Goal: Browse casually: Explore the website without a specific task or goal

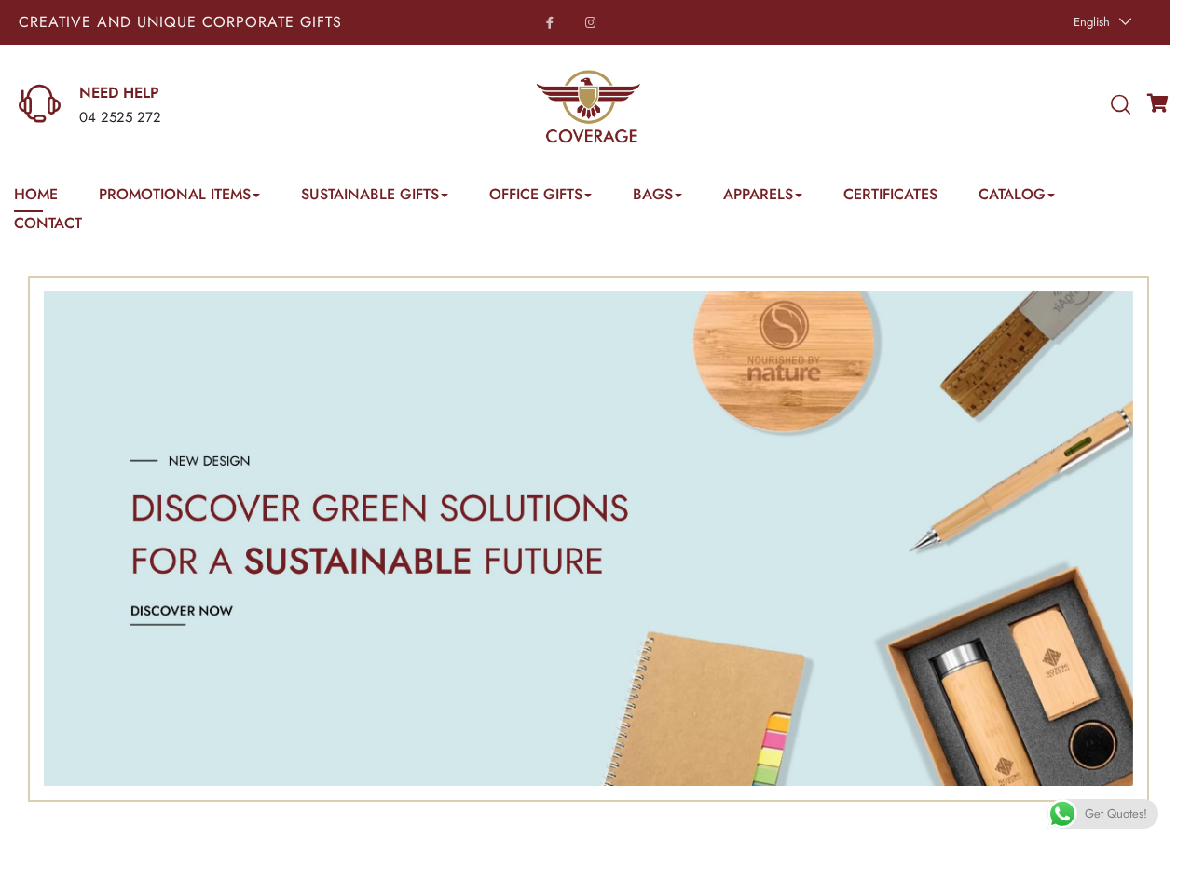
click at [1099, 22] on span "English" at bounding box center [1091, 22] width 36 height 18
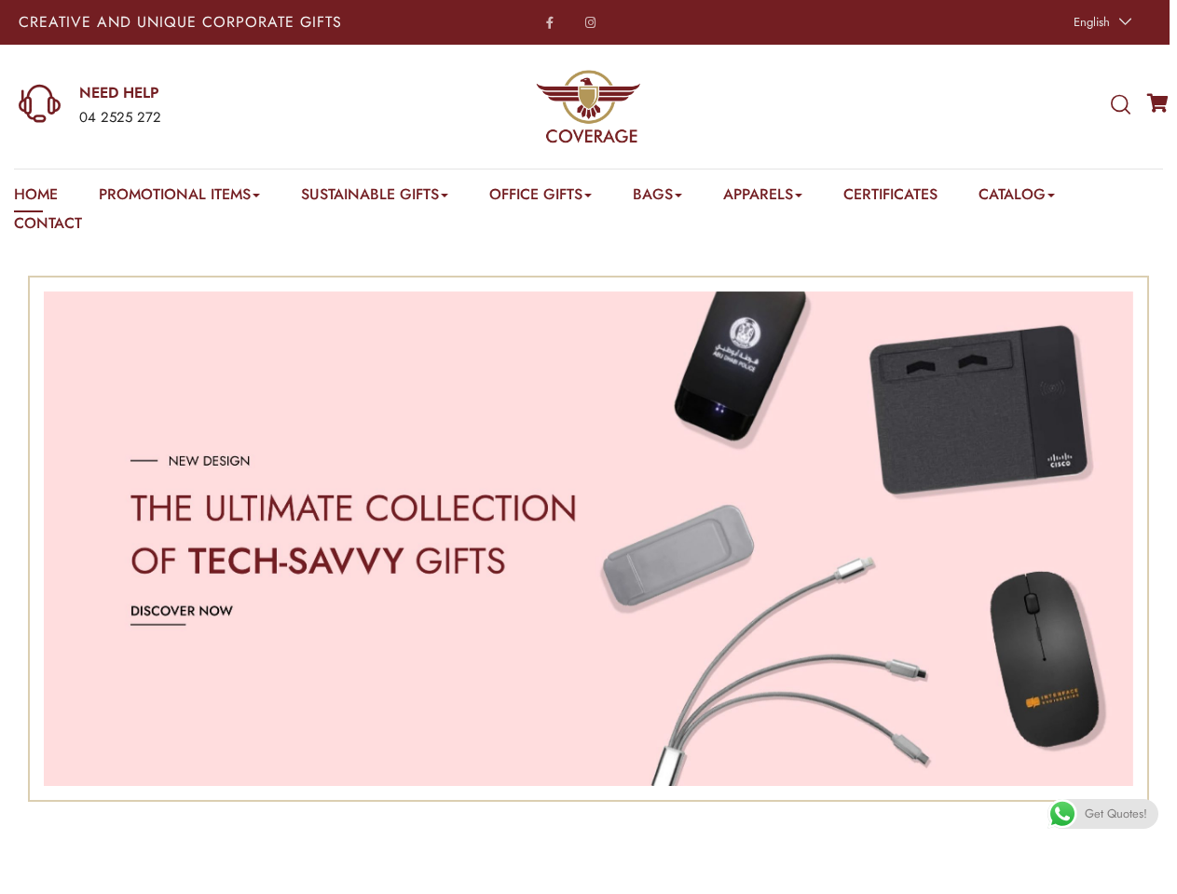
click at [200, 106] on div "04 2525 272" at bounding box center [231, 118] width 304 height 24
click at [1120, 105] on icon at bounding box center [1120, 105] width 20 height 20
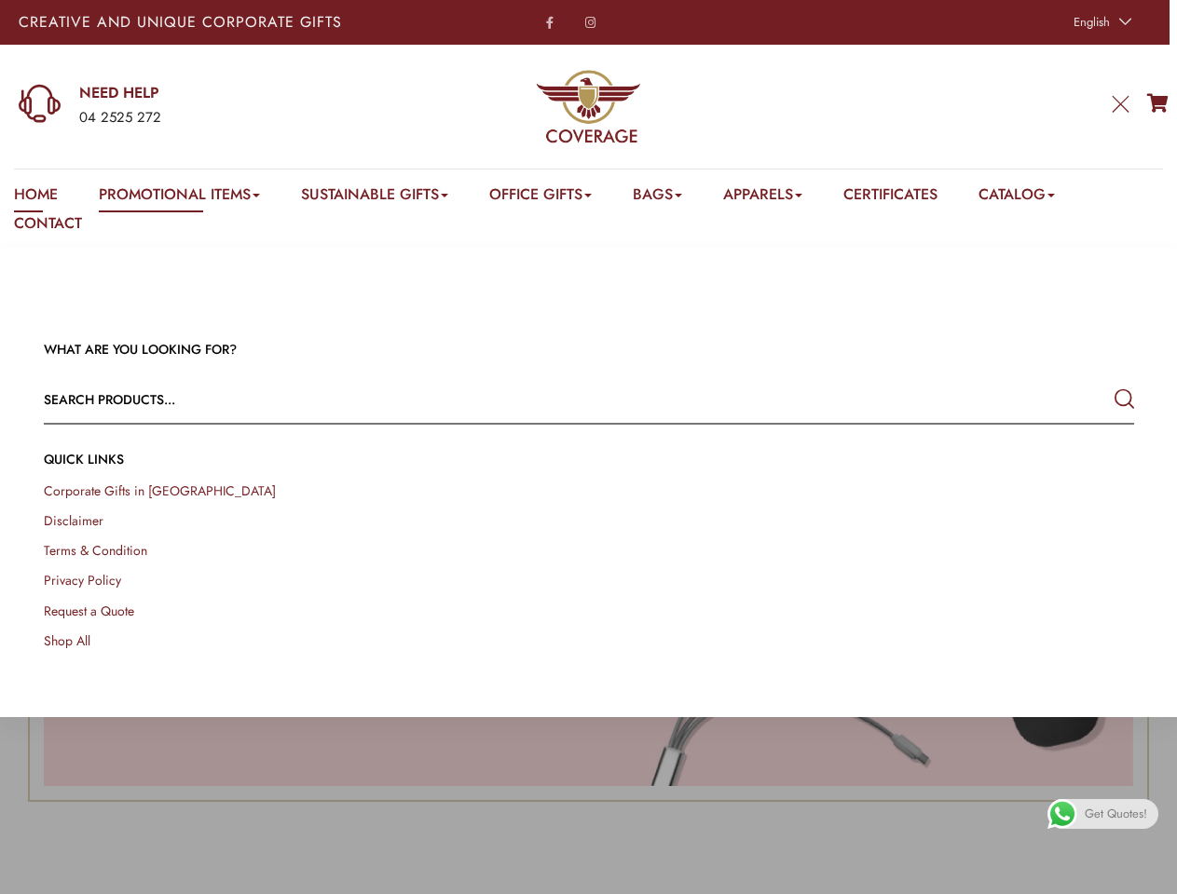
click at [182, 197] on link "Promotional Items" at bounding box center [179, 198] width 161 height 29
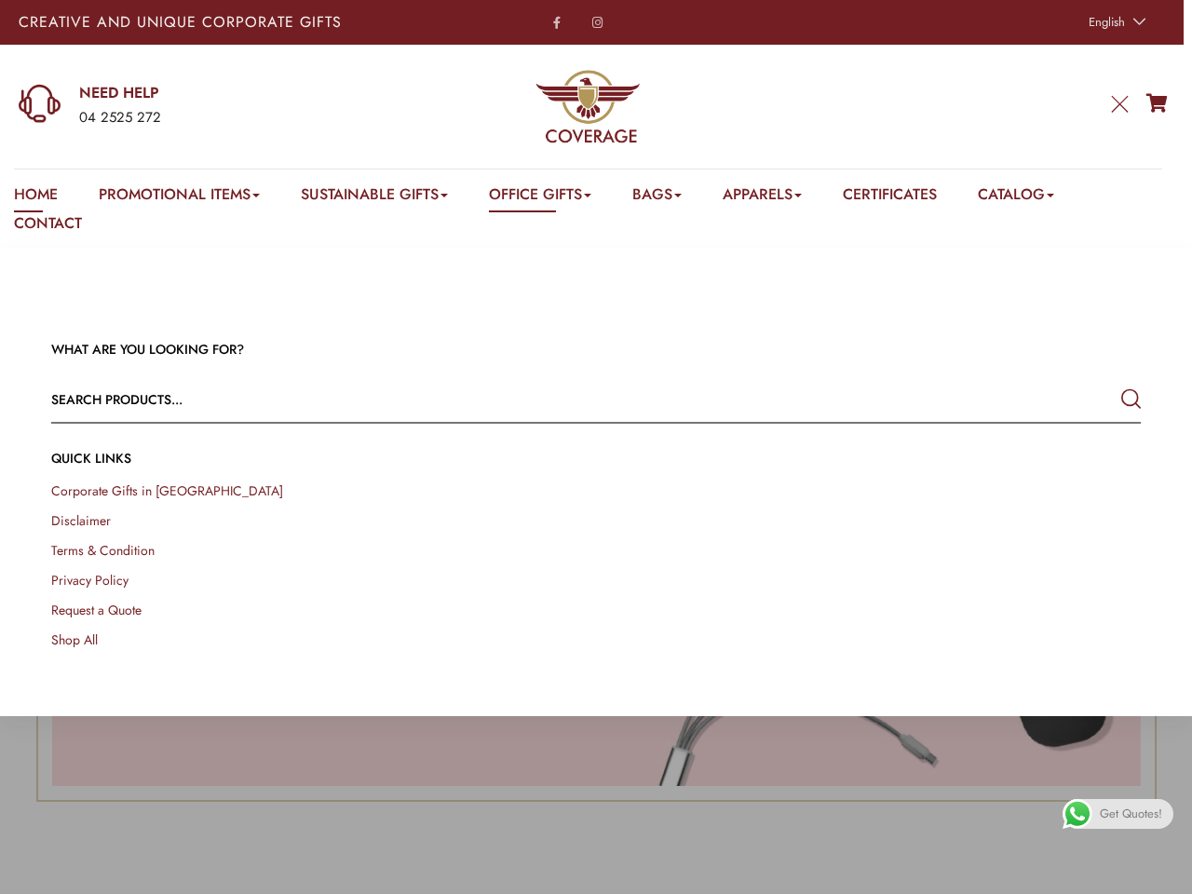
click at [551, 197] on link "Office Gifts" at bounding box center [540, 198] width 102 height 29
click at [672, 197] on link "Bags" at bounding box center [657, 198] width 49 height 29
click at [782, 197] on link "Apparels" at bounding box center [762, 198] width 79 height 29
click at [1040, 197] on link "Catalog" at bounding box center [1016, 198] width 76 height 29
click at [1155, 873] on link at bounding box center [1172, 873] width 42 height 42
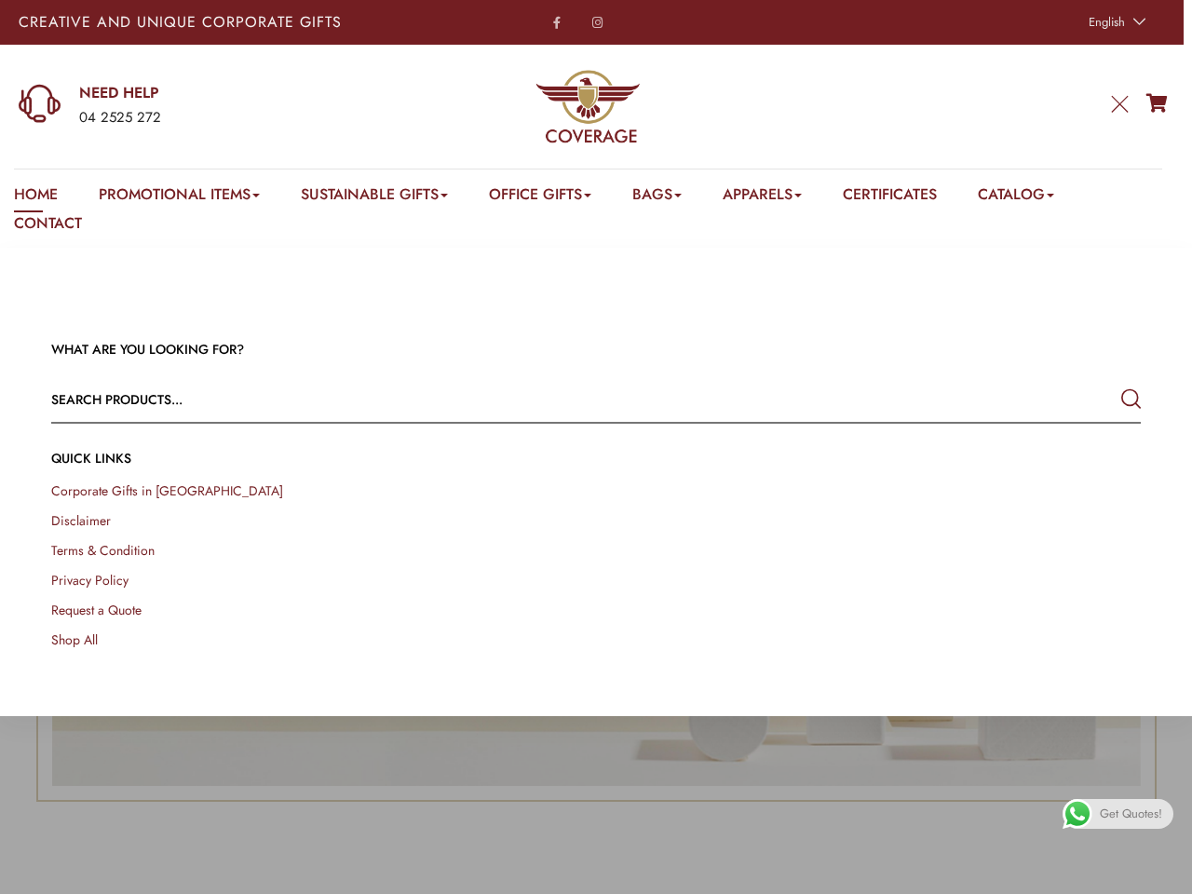
click at [1102, 814] on span "Get Quotes!" at bounding box center [1131, 814] width 62 height 30
